Goal: Transaction & Acquisition: Purchase product/service

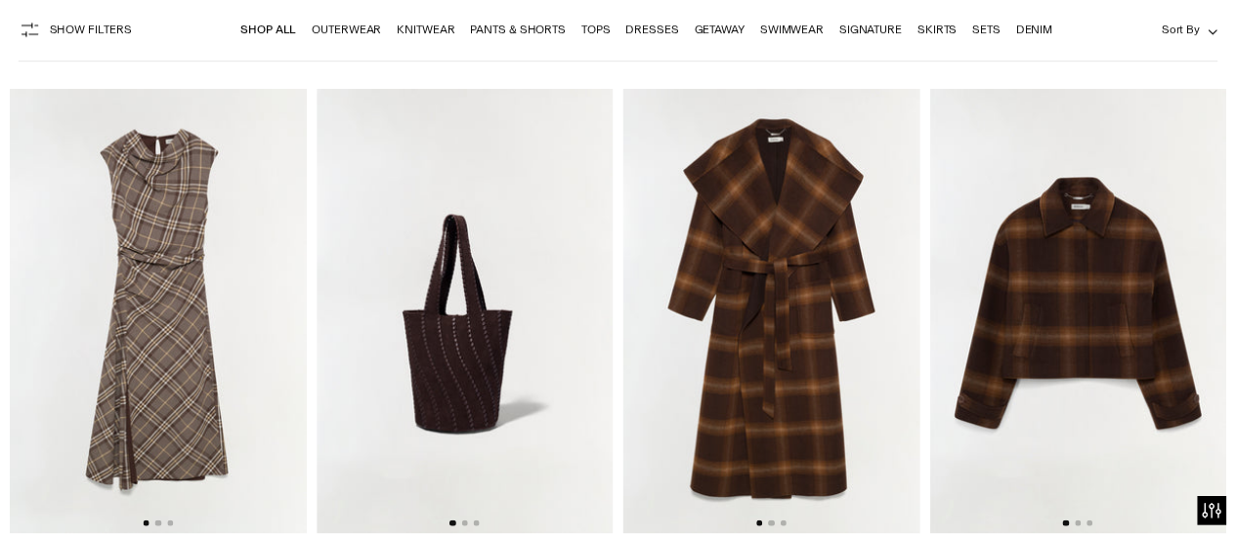
scroll to position [195, 0]
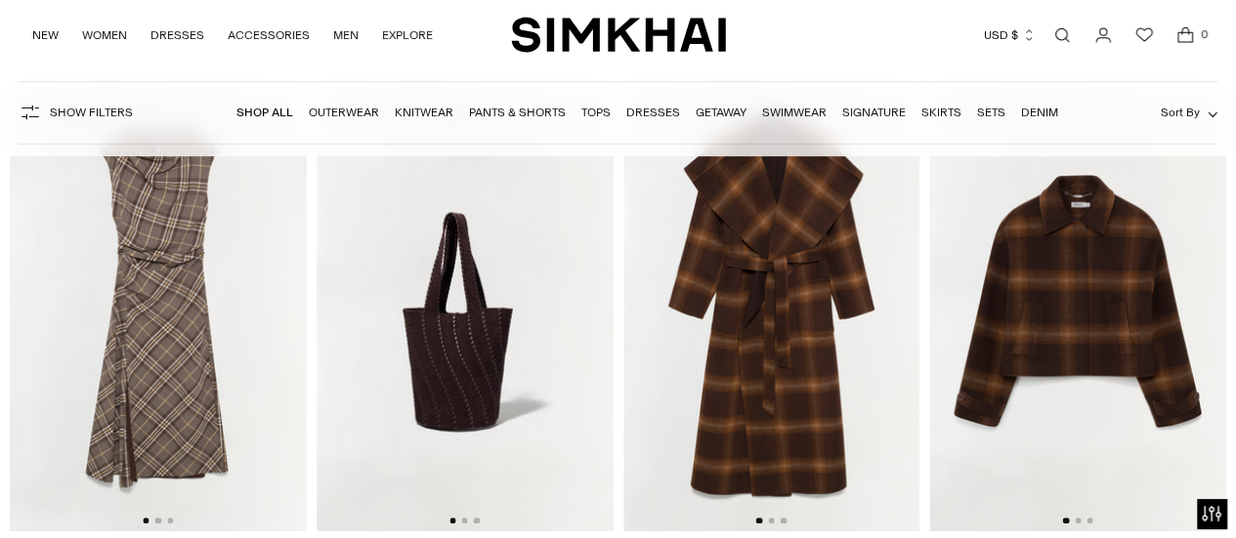
click at [637, 109] on link "Dresses" at bounding box center [653, 113] width 54 height 14
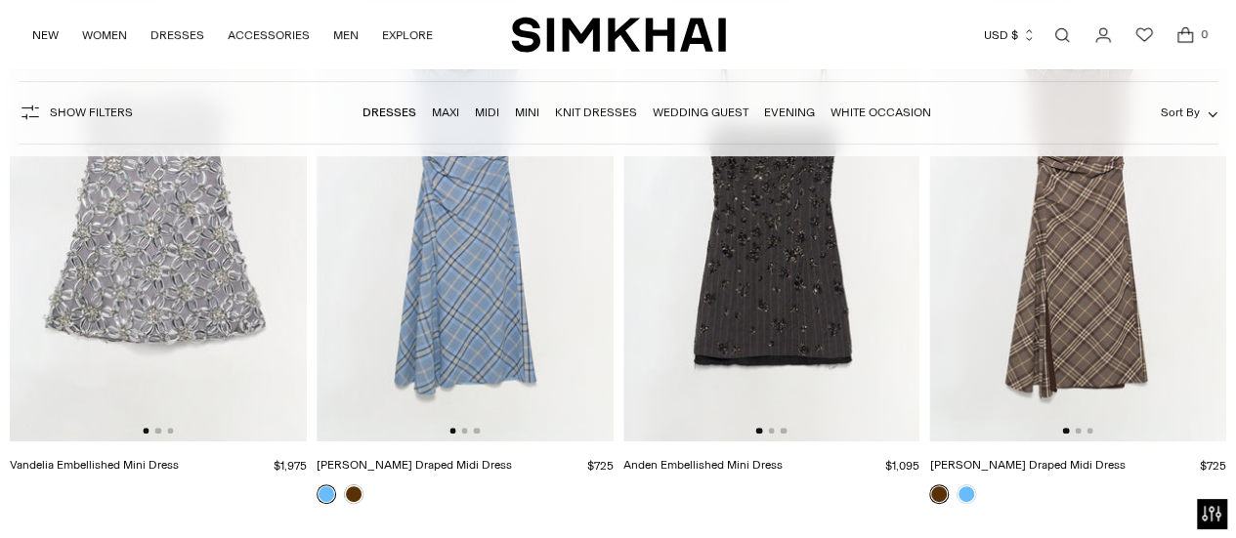
scroll to position [293, 0]
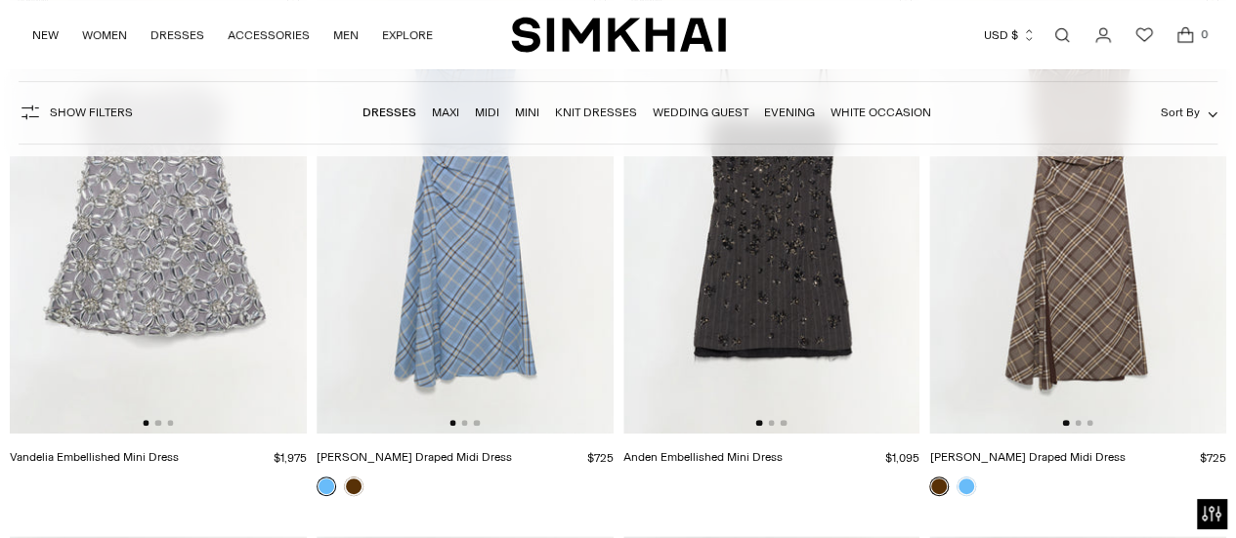
click at [769, 419] on img at bounding box center [771, 211] width 297 height 445
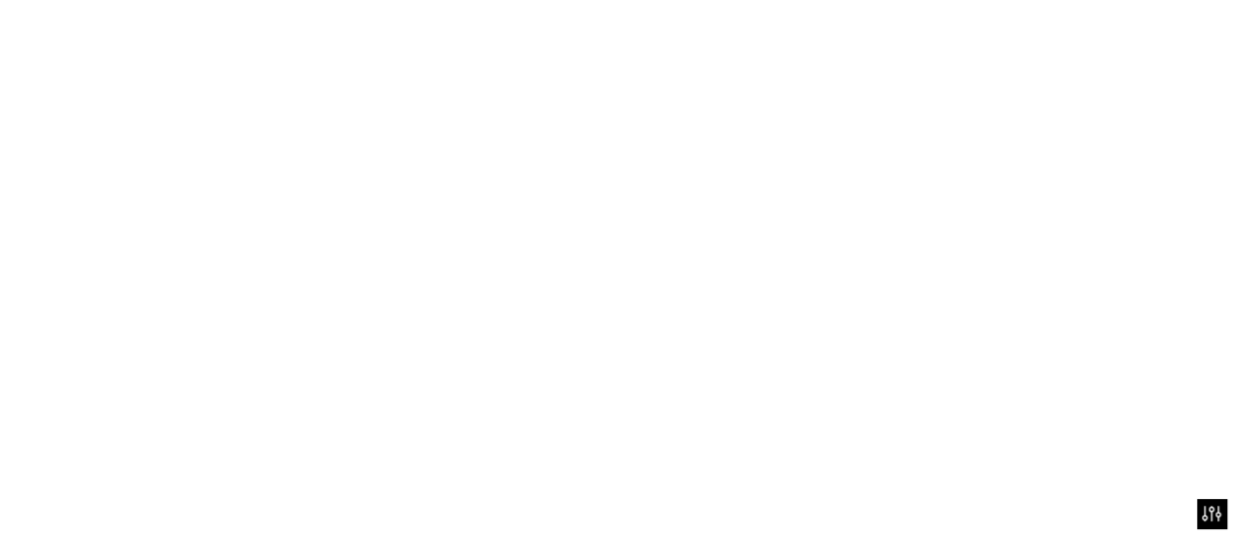
scroll to position [220, 0]
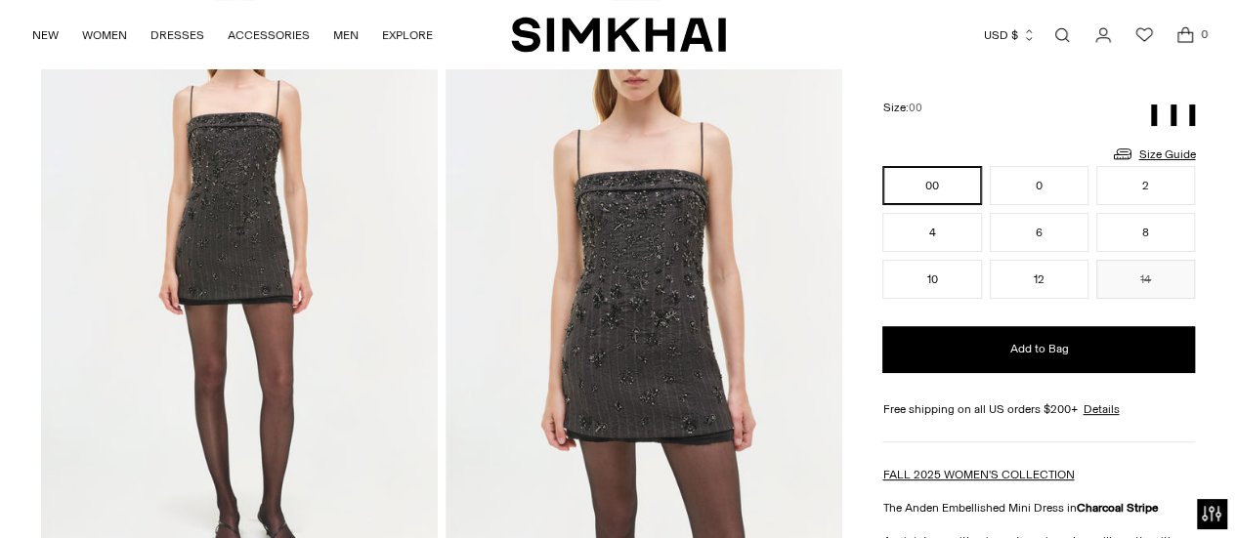
scroll to position [195, 0]
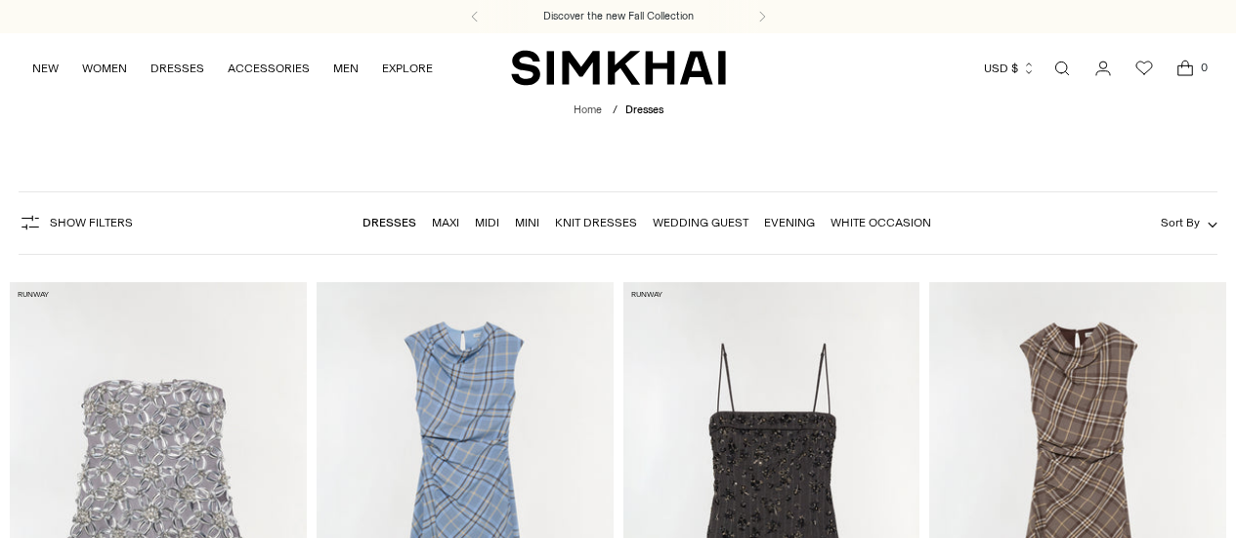
scroll to position [195, 0]
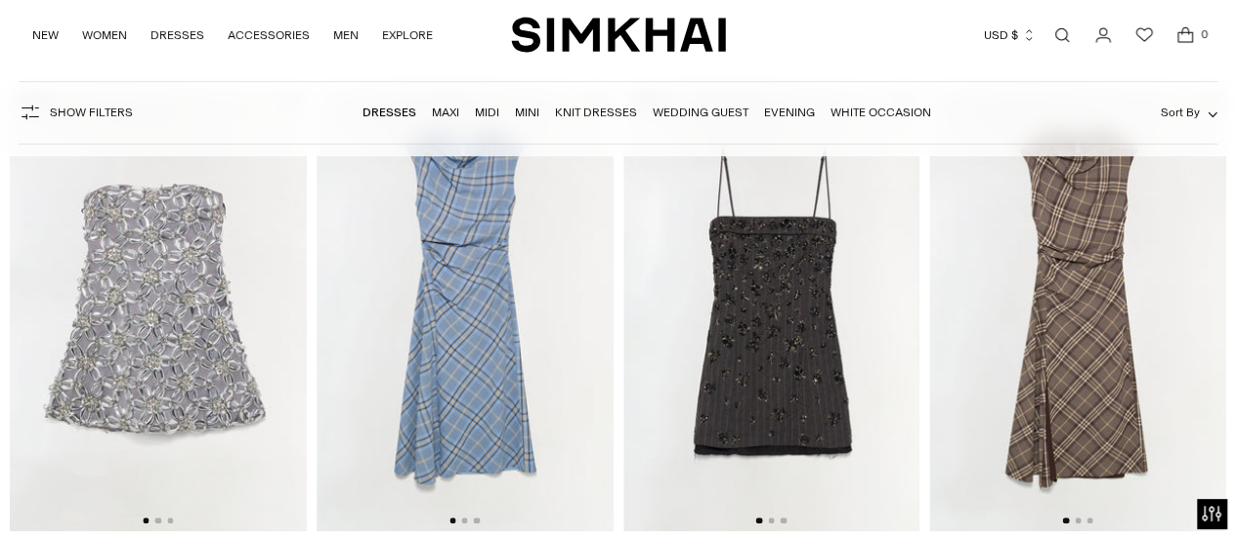
click at [187, 340] on img at bounding box center [158, 309] width 297 height 445
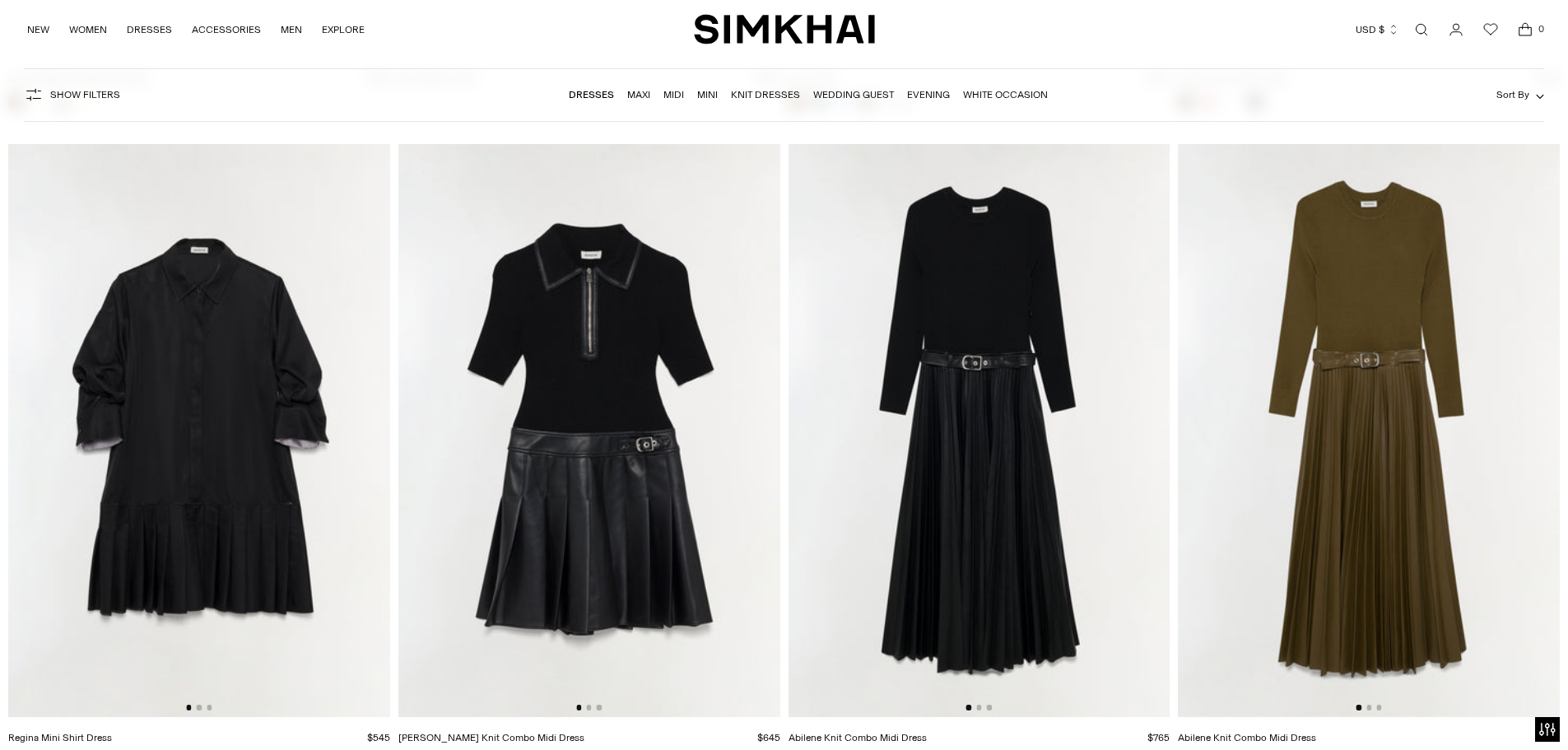
scroll to position [10739, 0]
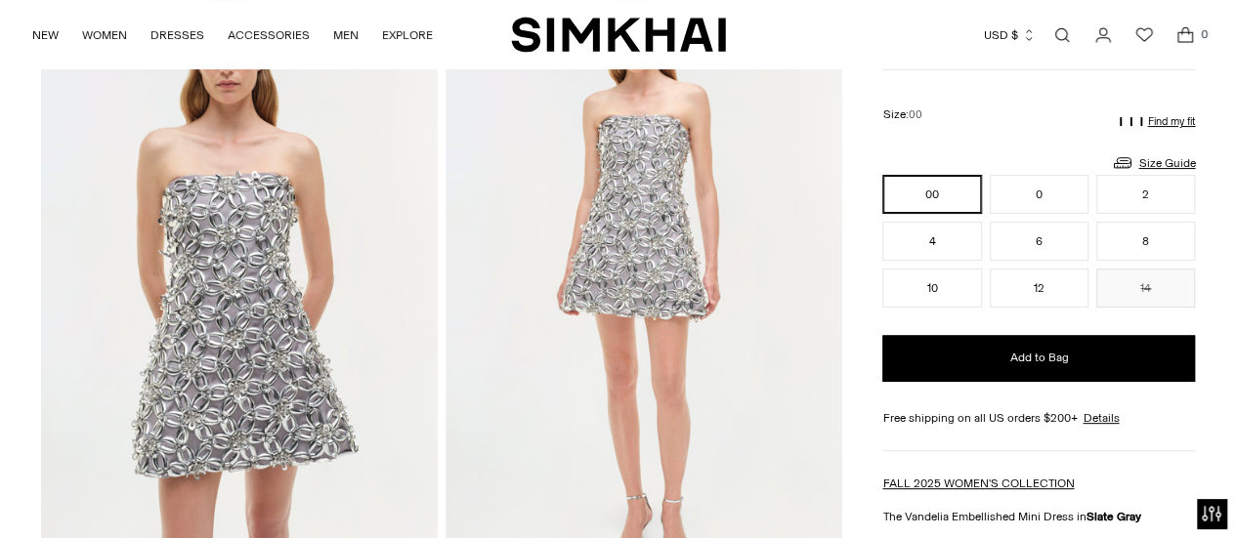
scroll to position [195, 0]
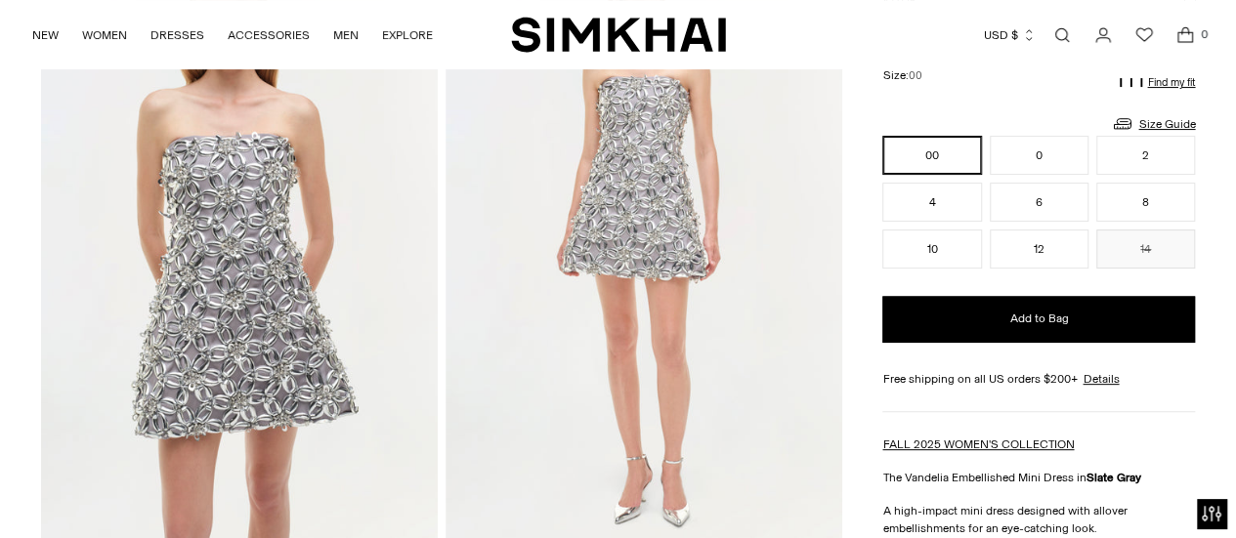
click at [280, 317] on img at bounding box center [239, 243] width 397 height 595
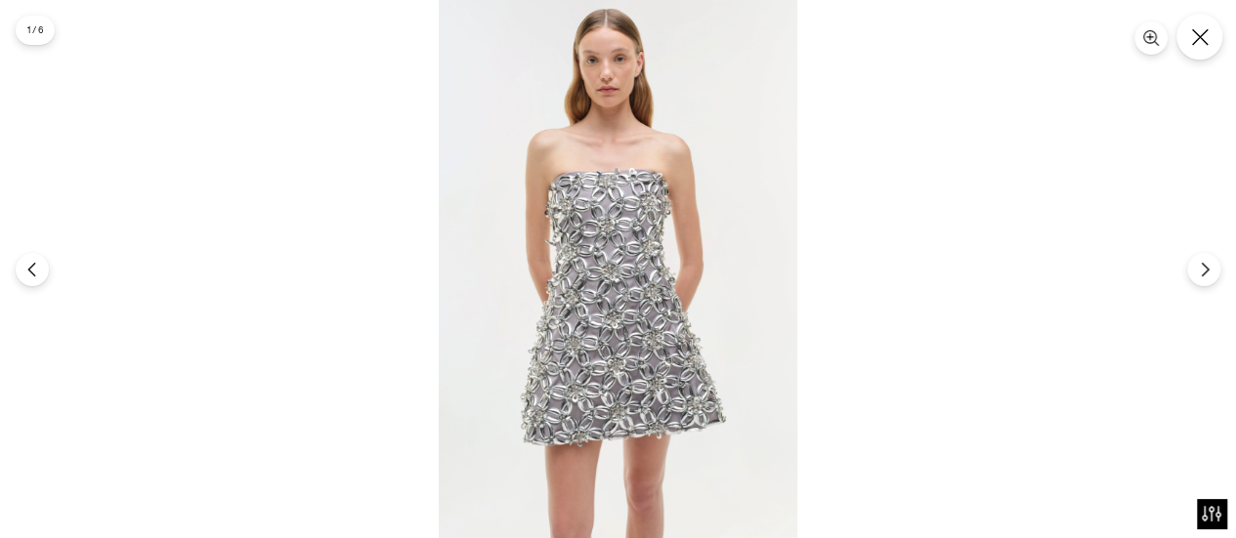
click at [1190, 32] on button "Close" at bounding box center [1199, 37] width 46 height 46
